Goal: Task Accomplishment & Management: Manage account settings

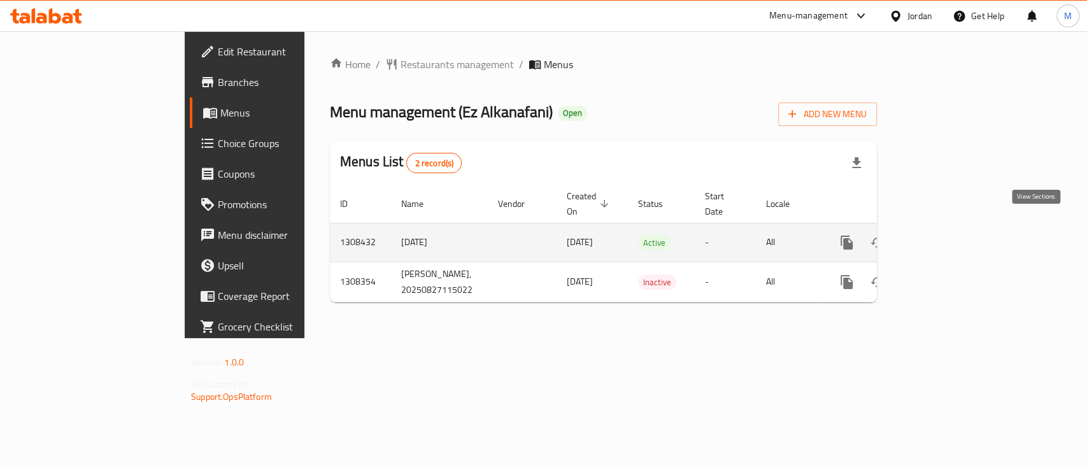
click at [946, 235] on icon "enhanced table" at bounding box center [938, 242] width 15 height 15
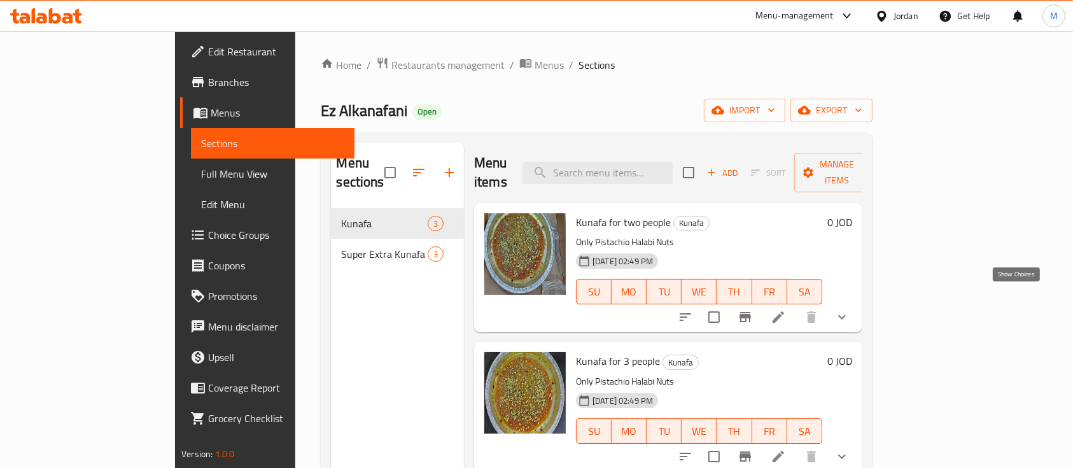
click at [850, 309] on icon "show more" at bounding box center [842, 316] width 15 height 15
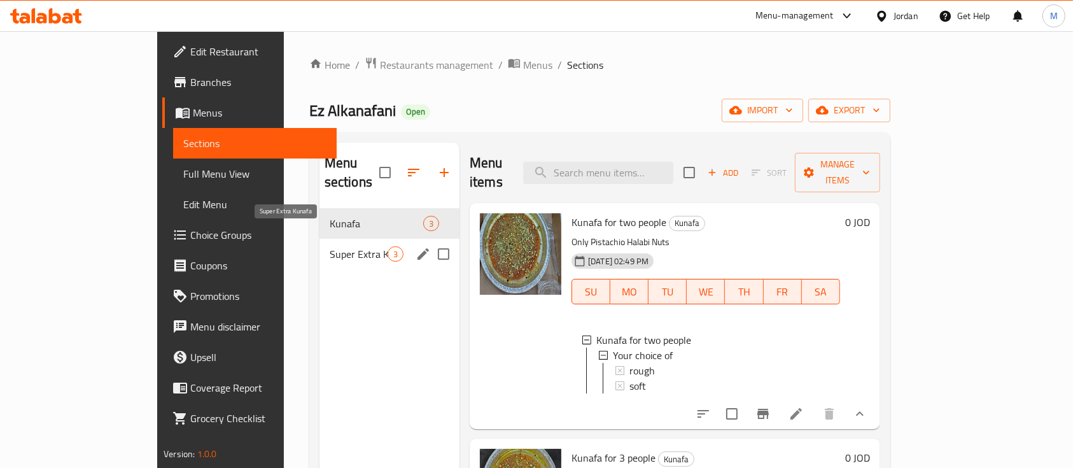
click at [330, 246] on span "Super Extra Kunafa" at bounding box center [359, 253] width 58 height 15
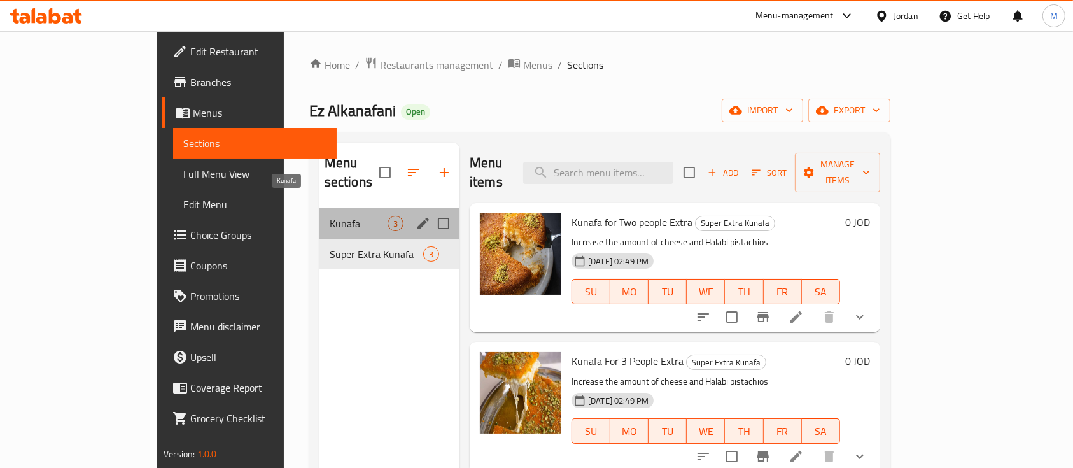
click at [330, 216] on span "Kunafa" at bounding box center [359, 223] width 58 height 15
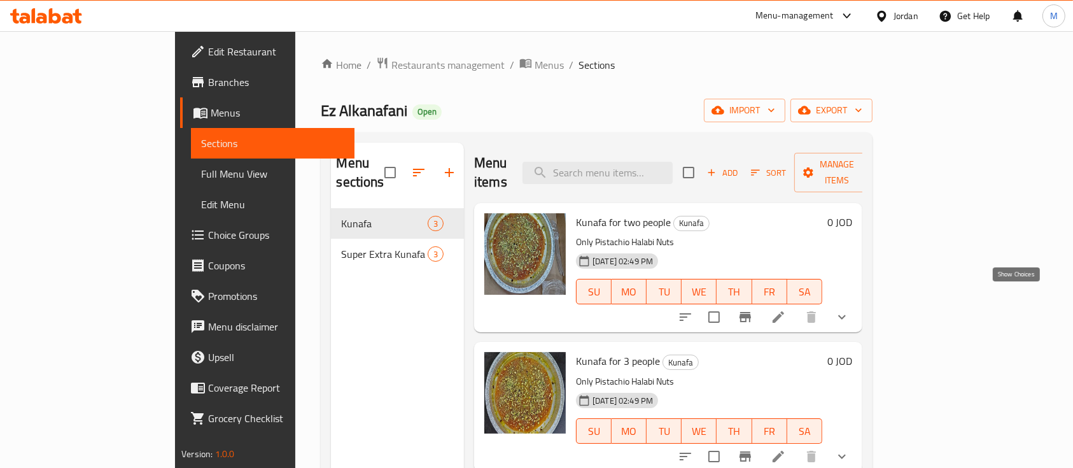
click at [850, 309] on icon "show more" at bounding box center [842, 316] width 15 height 15
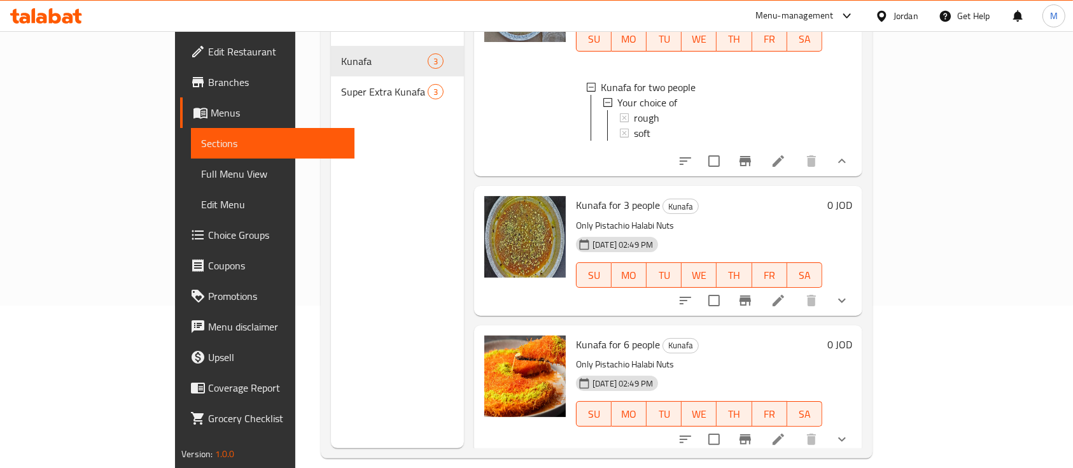
scroll to position [93, 0]
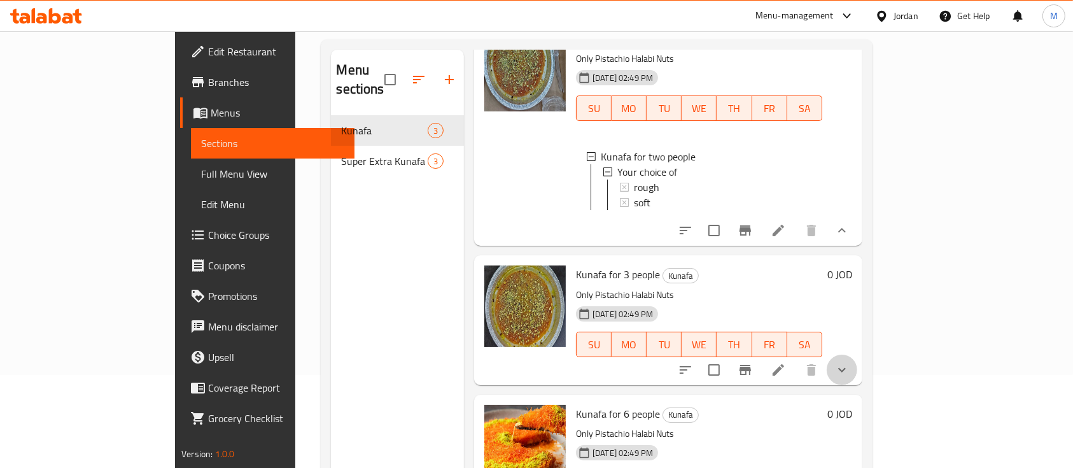
click at [858, 372] on button "show more" at bounding box center [842, 370] width 31 height 31
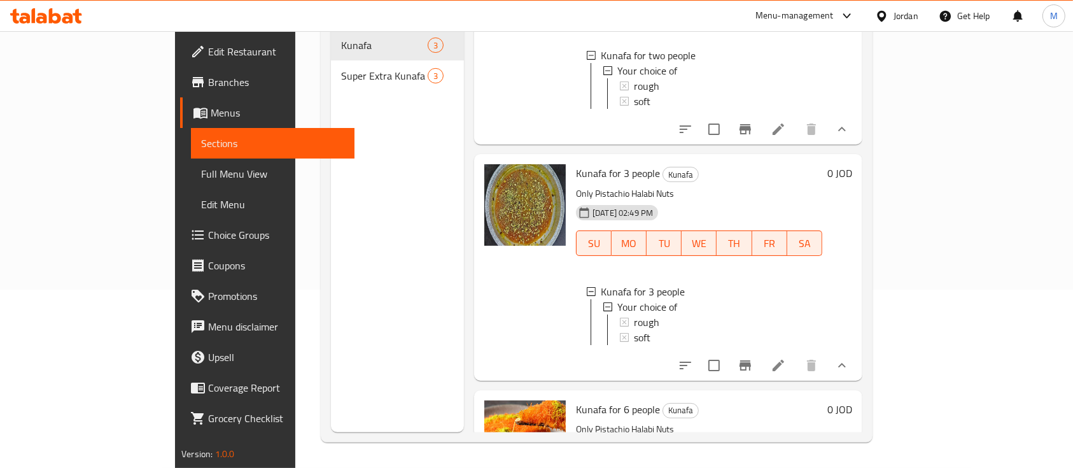
scroll to position [0, 0]
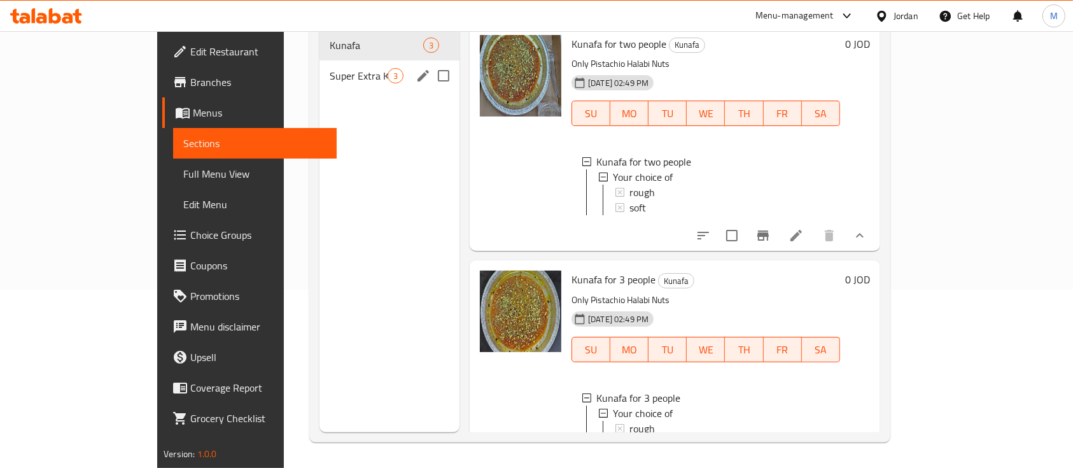
click at [330, 68] on span "Super Extra Kunafa" at bounding box center [359, 75] width 58 height 15
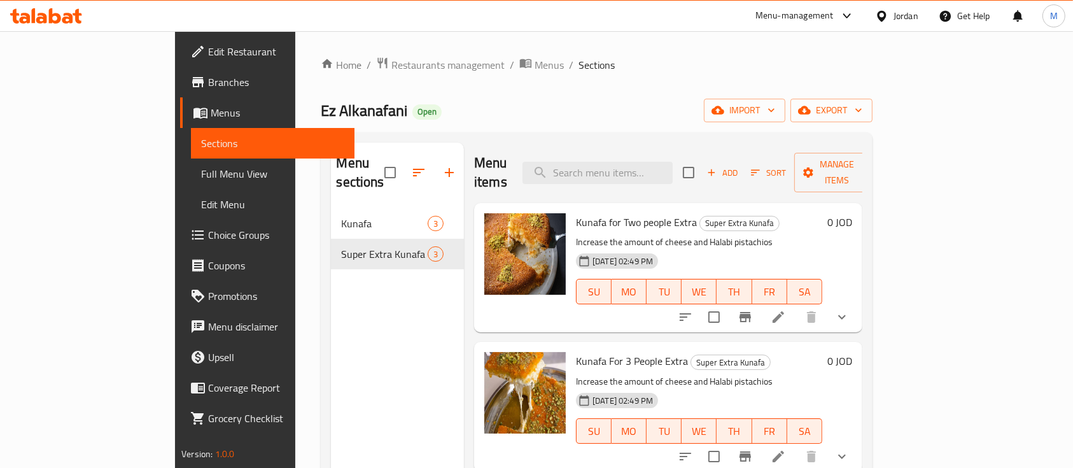
click at [858, 302] on button "show more" at bounding box center [842, 317] width 31 height 31
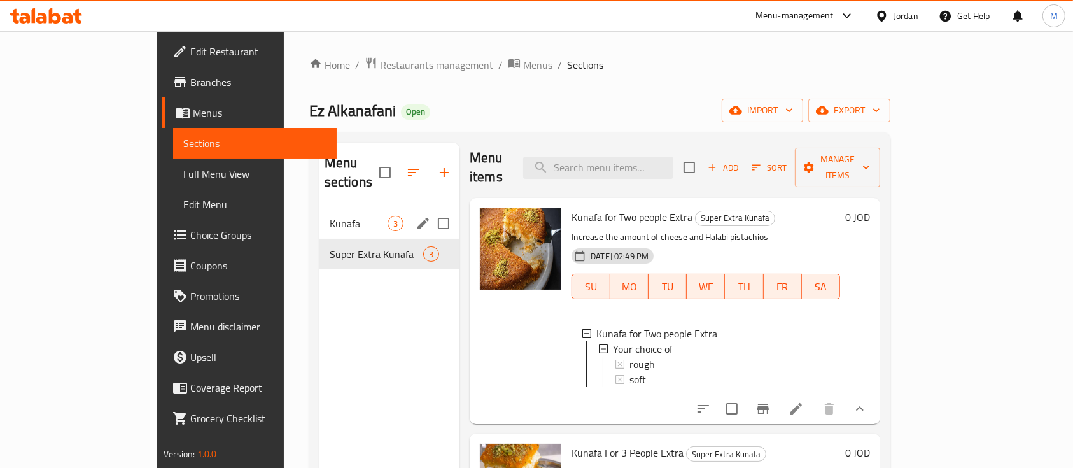
click at [320, 208] on div "Kunafa 3" at bounding box center [390, 223] width 140 height 31
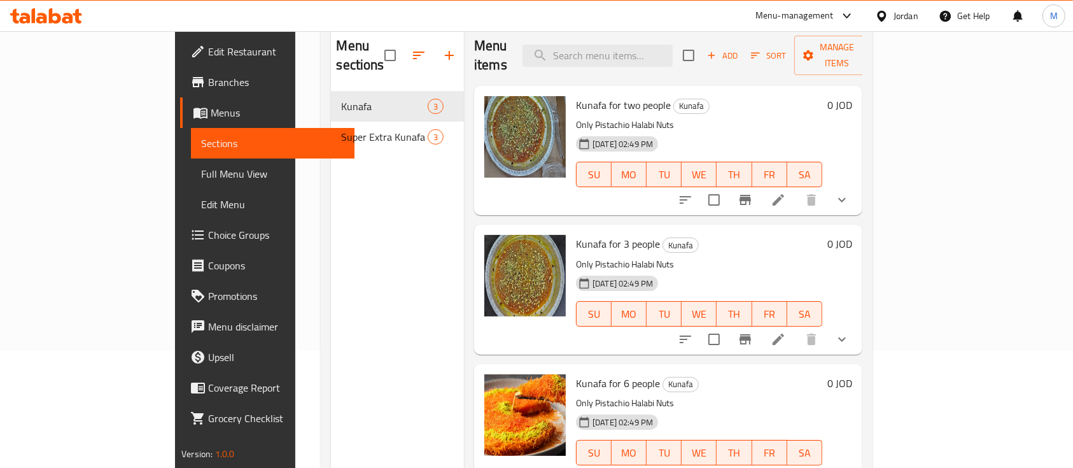
scroll to position [93, 0]
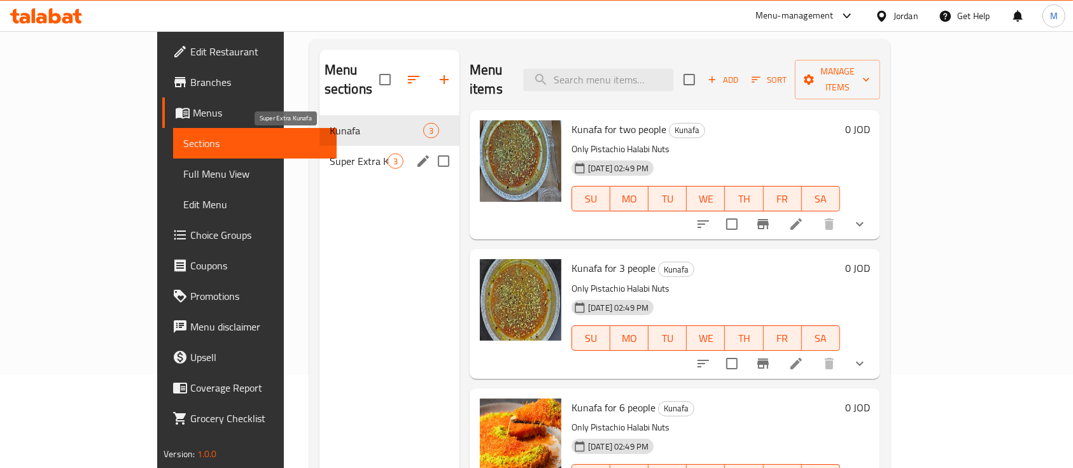
click at [330, 153] on span "Super Extra Kunafa" at bounding box center [359, 160] width 58 height 15
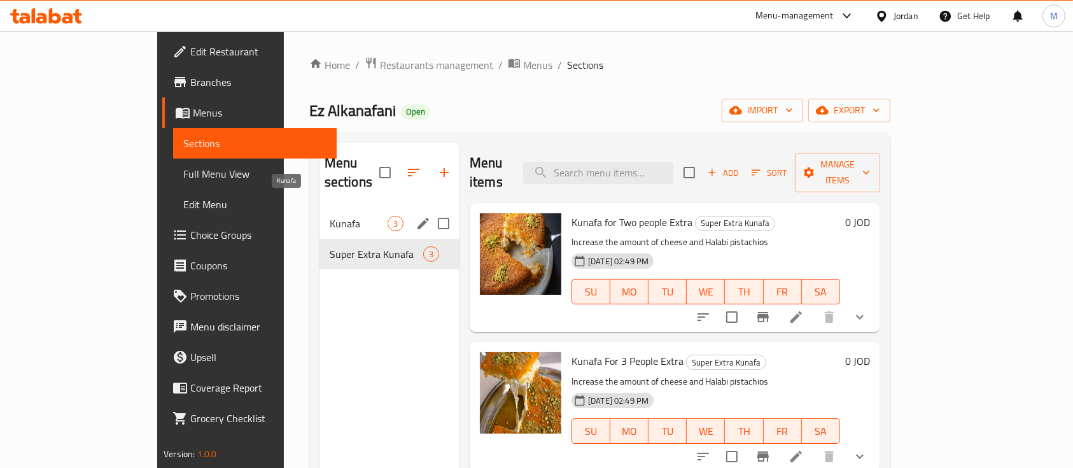
click at [330, 216] on span "Kunafa" at bounding box center [359, 223] width 58 height 15
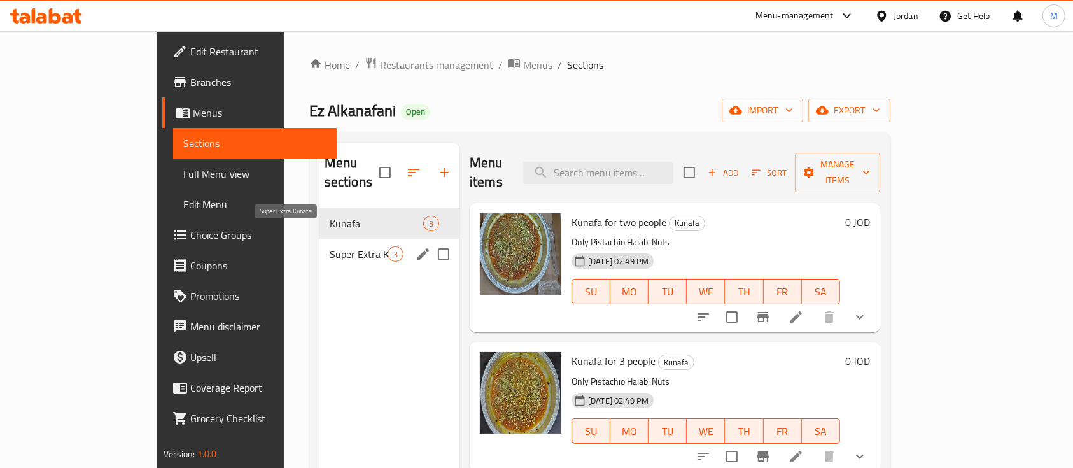
click at [330, 246] on span "Super Extra Kunafa" at bounding box center [359, 253] width 58 height 15
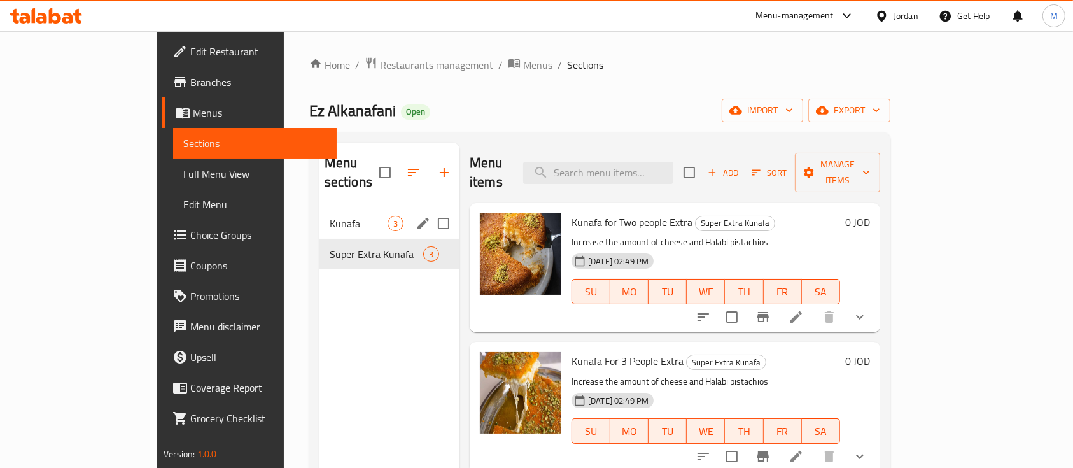
click at [330, 216] on span "Kunafa" at bounding box center [359, 223] width 58 height 15
